Goal: Information Seeking & Learning: Understand process/instructions

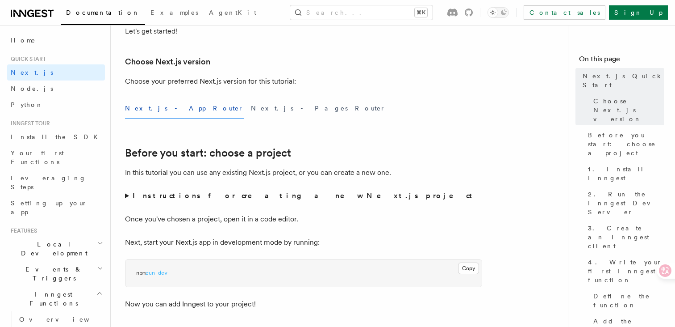
scroll to position [13, 0]
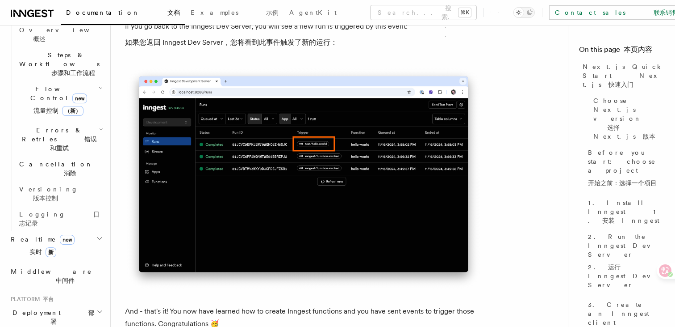
scroll to position [331, 0]
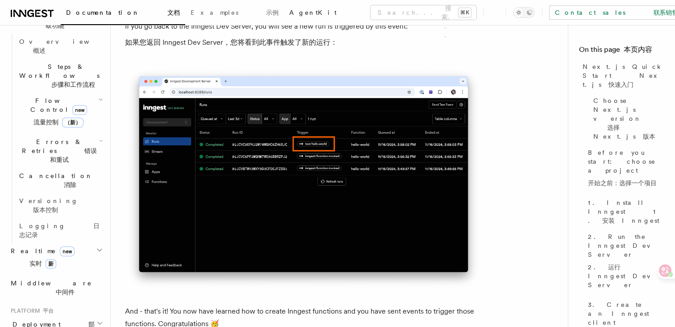
click at [289, 9] on span "AgentKit" at bounding box center [312, 12] width 47 height 7
click at [191, 13] on span "Examples 示例" at bounding box center [235, 12] width 88 height 7
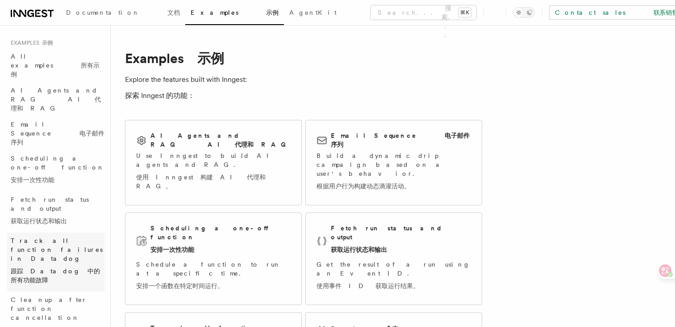
scroll to position [70, 0]
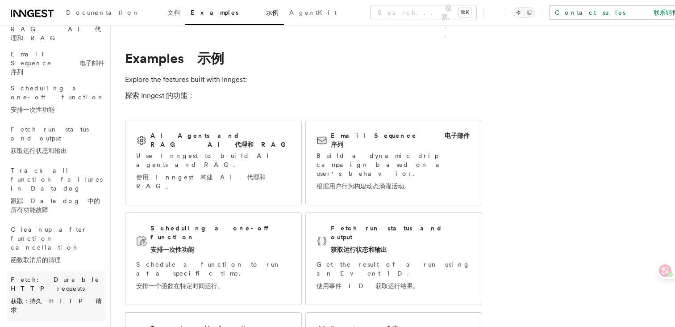
click at [64, 297] on font "获取：持久 HTTP 请求" at bounding box center [56, 305] width 91 height 16
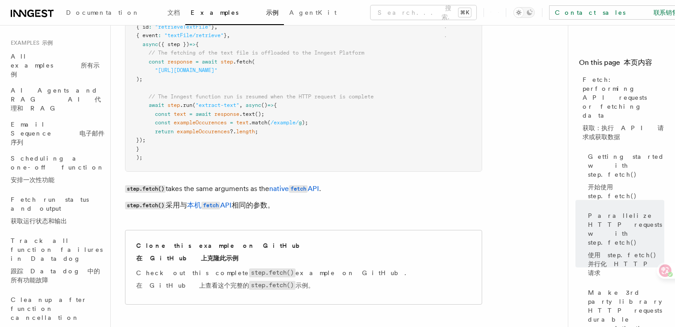
scroll to position [289, 0]
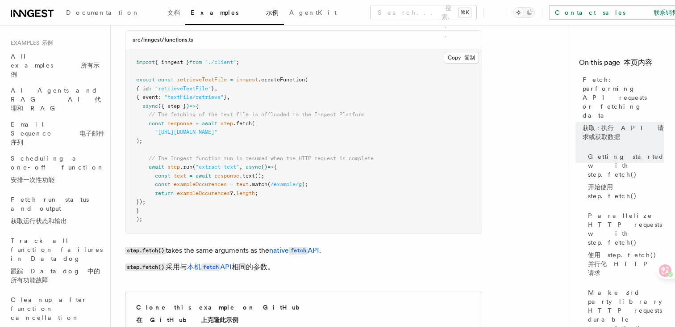
click at [36, 15] on icon at bounding box center [37, 13] width 5 height 7
click at [51, 62] on font "所有示例" at bounding box center [55, 70] width 89 height 16
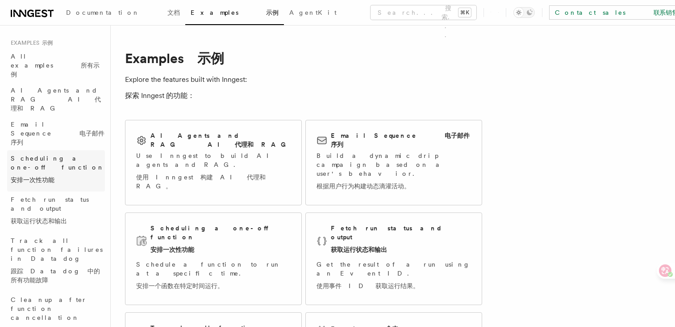
click at [23, 176] on font "安排一次性功能" at bounding box center [33, 179] width 44 height 7
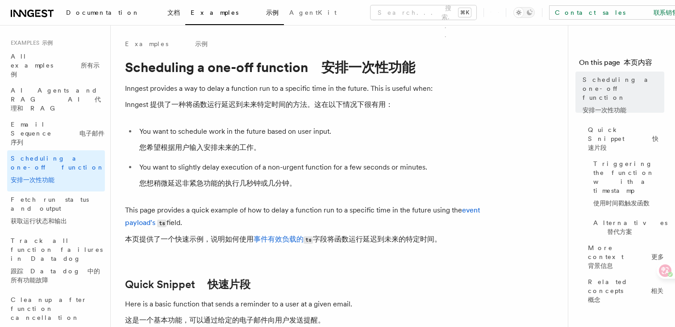
click at [80, 16] on span "Documentation 文档" at bounding box center [123, 12] width 114 height 7
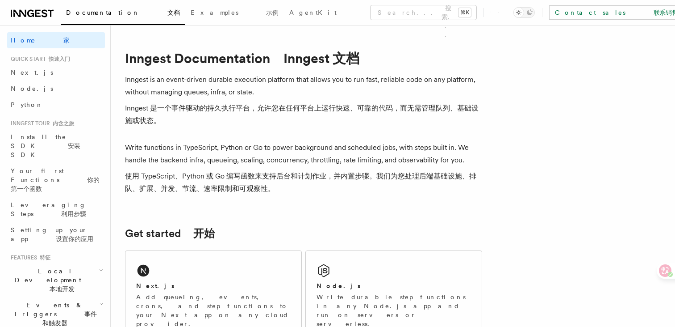
click at [40, 266] on span "Local Development 本地开发" at bounding box center [53, 279] width 92 height 27
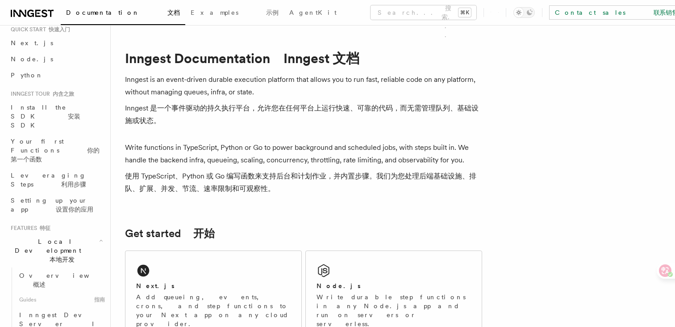
scroll to position [39, 0]
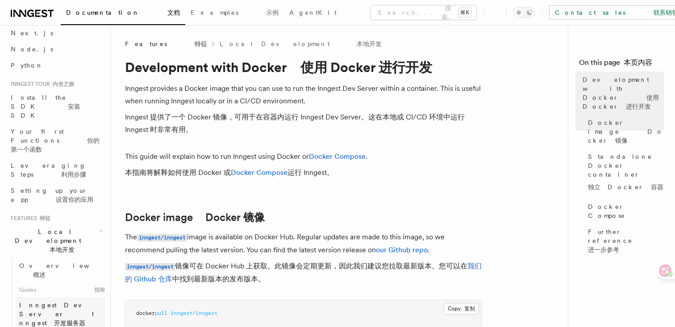
click at [42, 301] on span "Inngest Dev Server Inngest 开发服务器" at bounding box center [60, 313] width 83 height 25
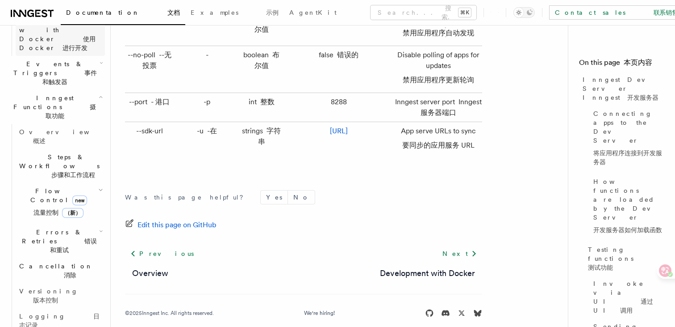
scroll to position [363, 0]
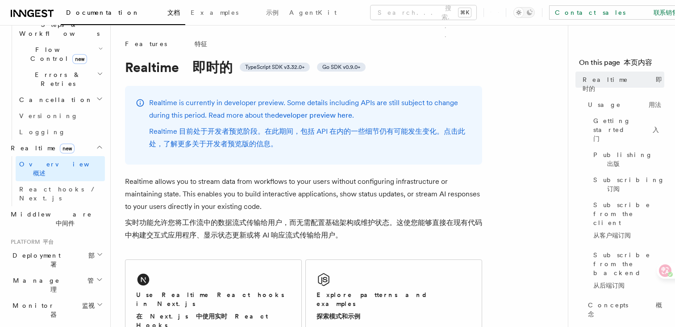
scroll to position [233, 0]
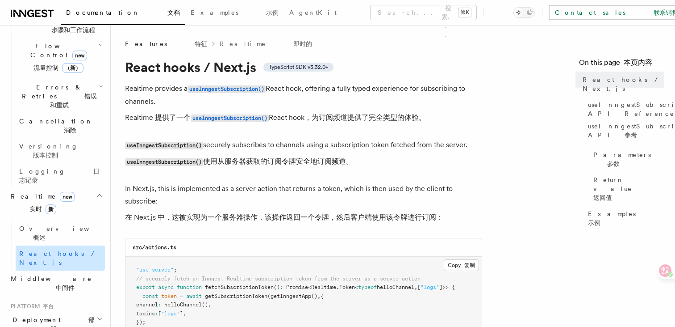
scroll to position [334, 0]
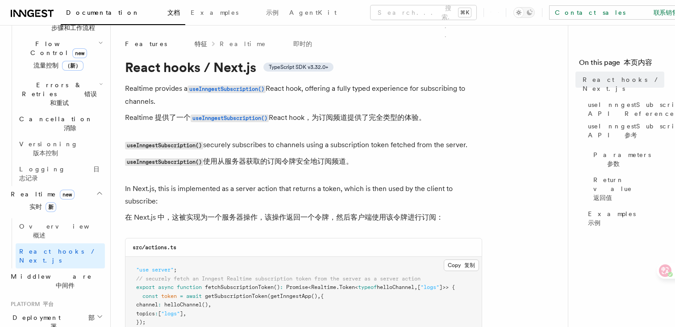
click at [56, 281] on font "中间件" at bounding box center [65, 284] width 19 height 7
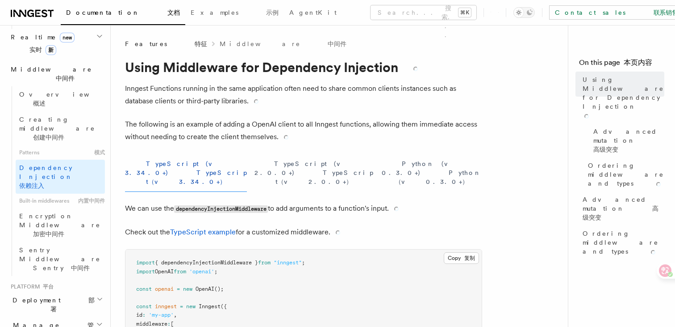
scroll to position [429, 0]
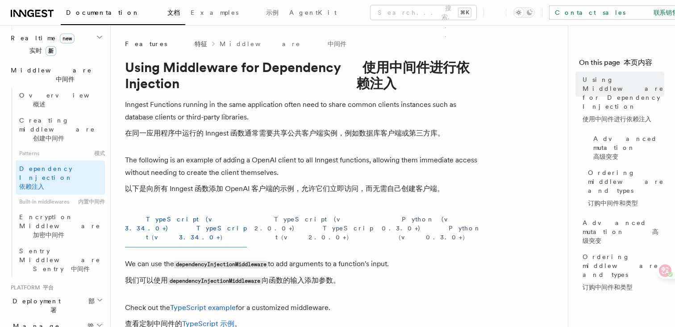
click at [60, 297] on font "部署" at bounding box center [72, 305] width 44 height 16
click at [62, 318] on link "Overview 概述" at bounding box center [60, 330] width 89 height 25
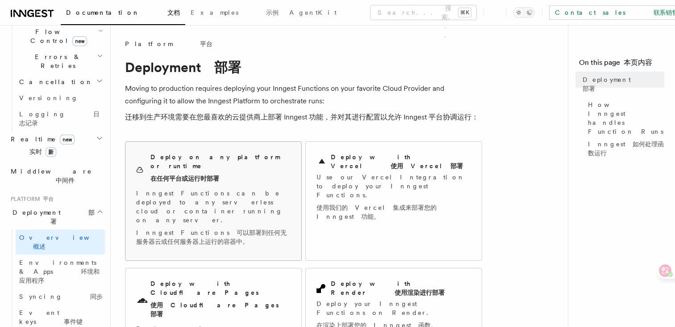
scroll to position [328, 0]
click at [357, 188] on p "Use our Vercel Integration to deploy your Inngest Functions. 使用我们的 Vercel 集成来部署…" at bounding box center [394, 198] width 155 height 52
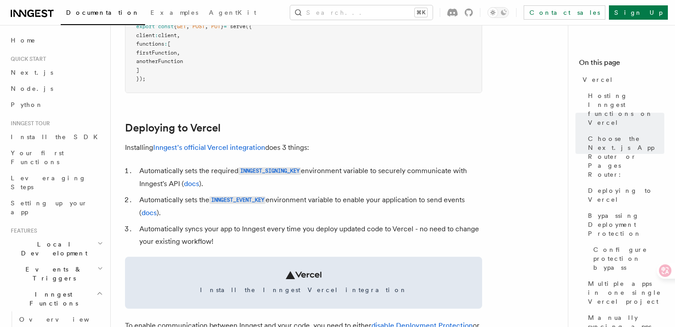
scroll to position [305, 0]
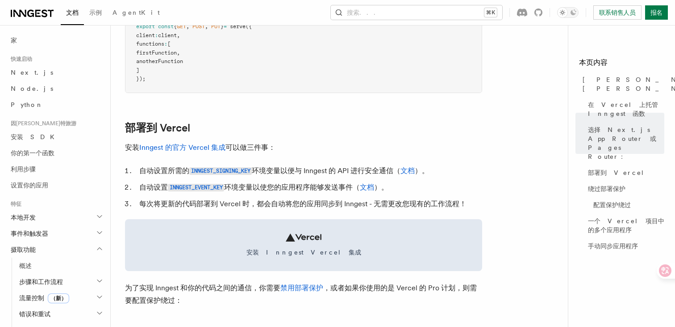
click at [297, 197] on ol "自动设置所需的 INNGEST_SIGNING_KEY 环境变量以便与 Inngest 的 API 进行安全通信（ 文档 ）。 自动设置 INNGEST_EV…" at bounding box center [303, 187] width 357 height 46
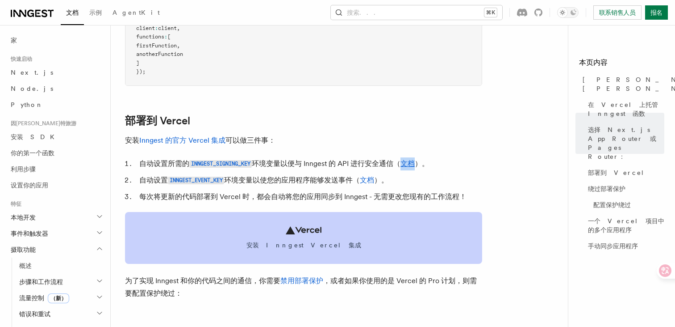
scroll to position [314, 0]
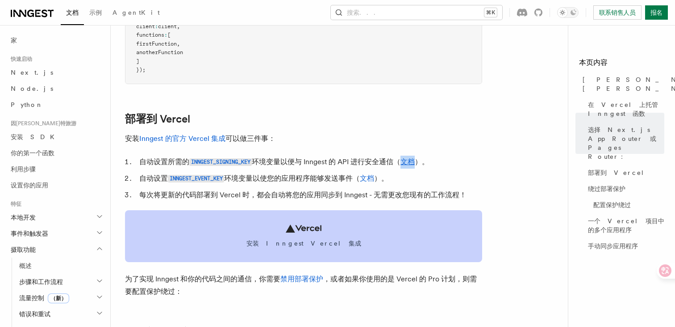
click at [306, 247] on span "安装 Inngest Vercel 集成" at bounding box center [304, 243] width 336 height 9
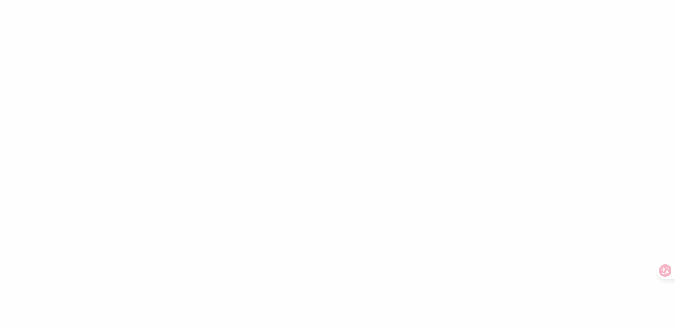
scroll to position [0, 0]
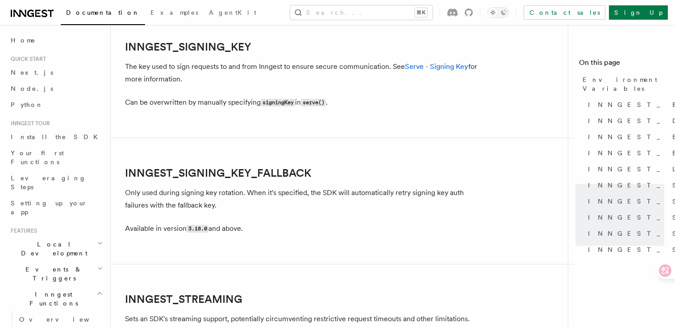
scroll to position [1572, 0]
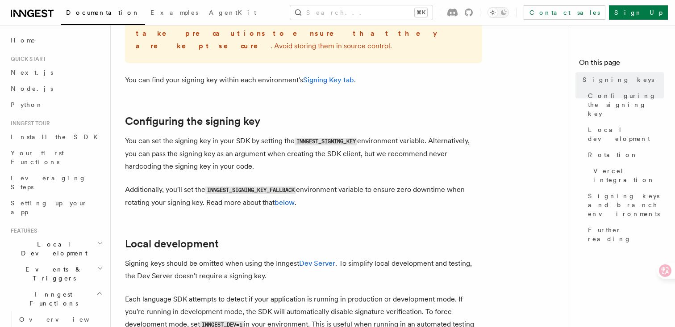
scroll to position [365, 0]
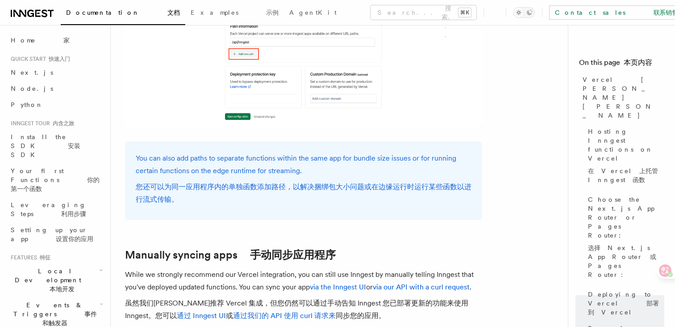
scroll to position [1935, 0]
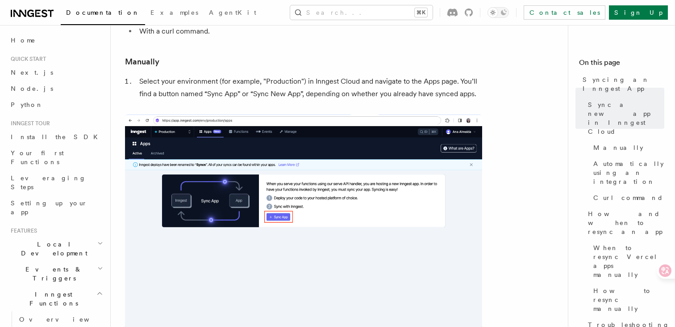
scroll to position [184, 0]
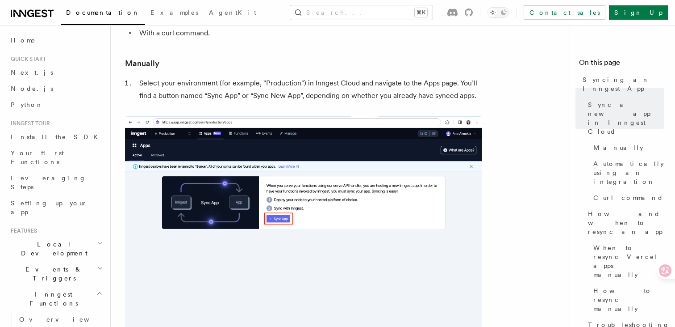
click at [380, 145] on img at bounding box center [303, 223] width 357 height 214
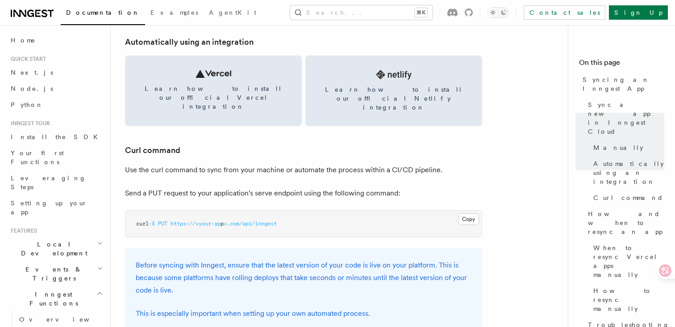
scroll to position [1254, 0]
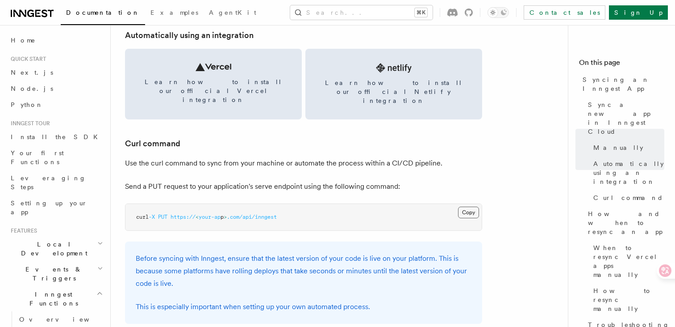
click at [470, 206] on button "Copy Copied" at bounding box center [468, 212] width 21 height 12
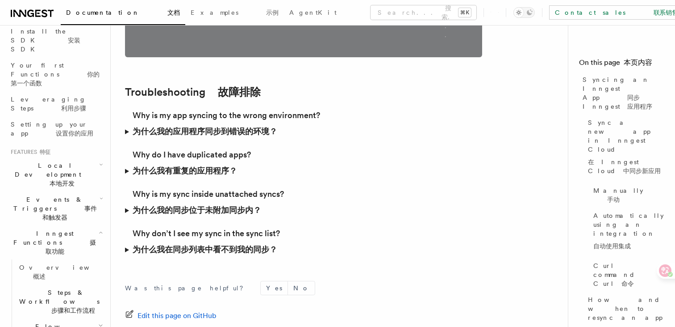
scroll to position [113, 0]
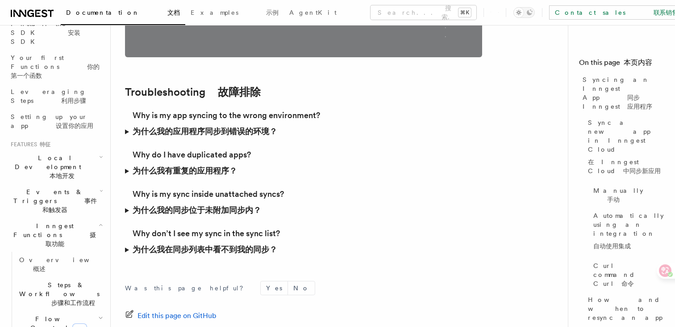
click at [161, 244] on font "为什么我在同步列表中看不到我的同步？" at bounding box center [205, 248] width 145 height 9
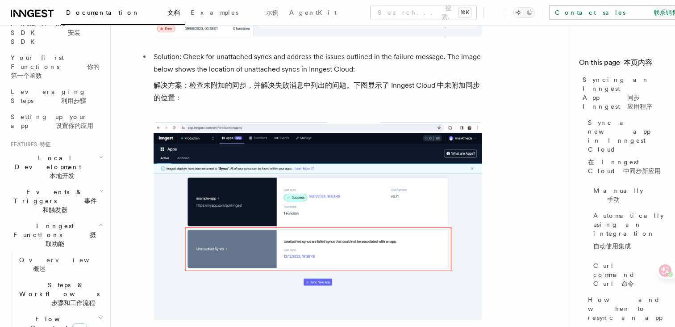
scroll to position [4007, 0]
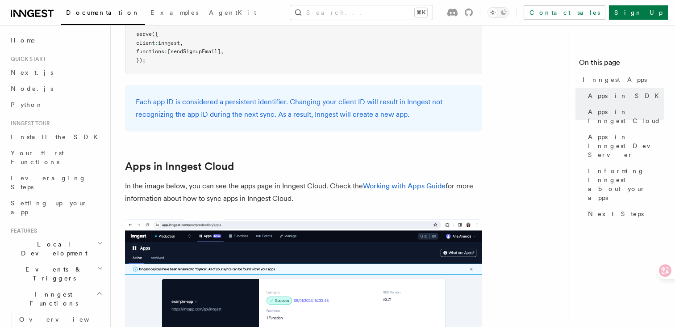
scroll to position [628, 0]
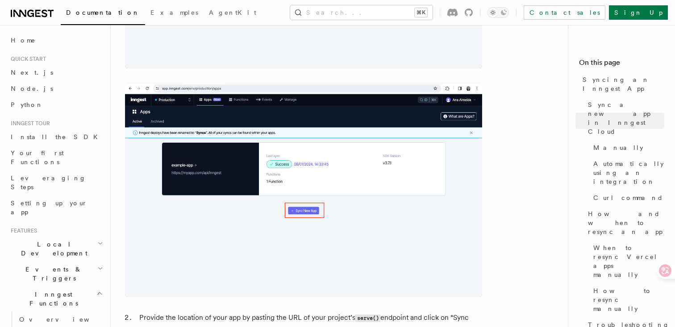
scroll to position [449, 0]
